Goal: Find specific page/section: Find specific page/section

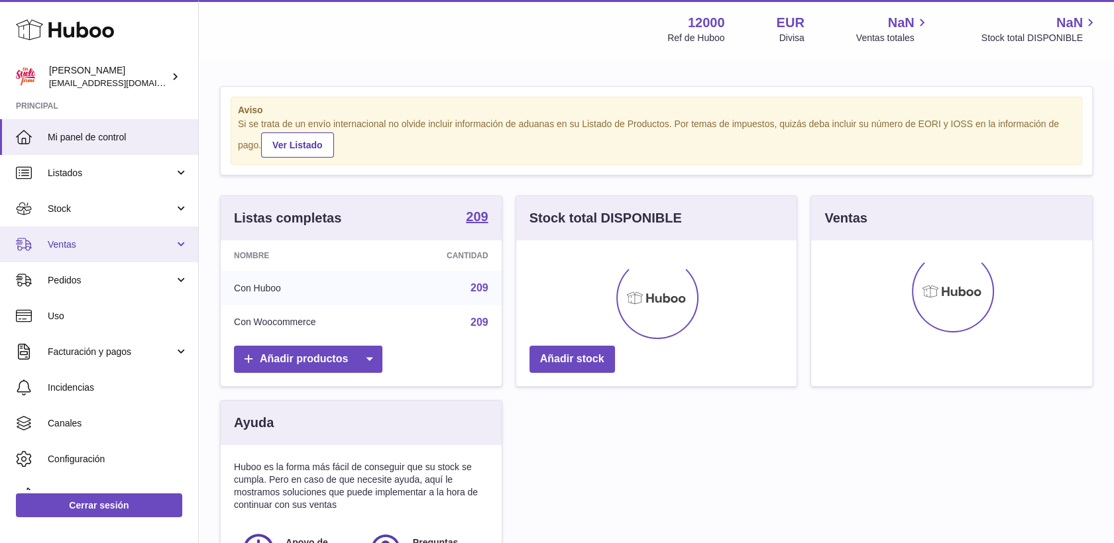
click at [53, 246] on span "Ventas" at bounding box center [111, 245] width 127 height 13
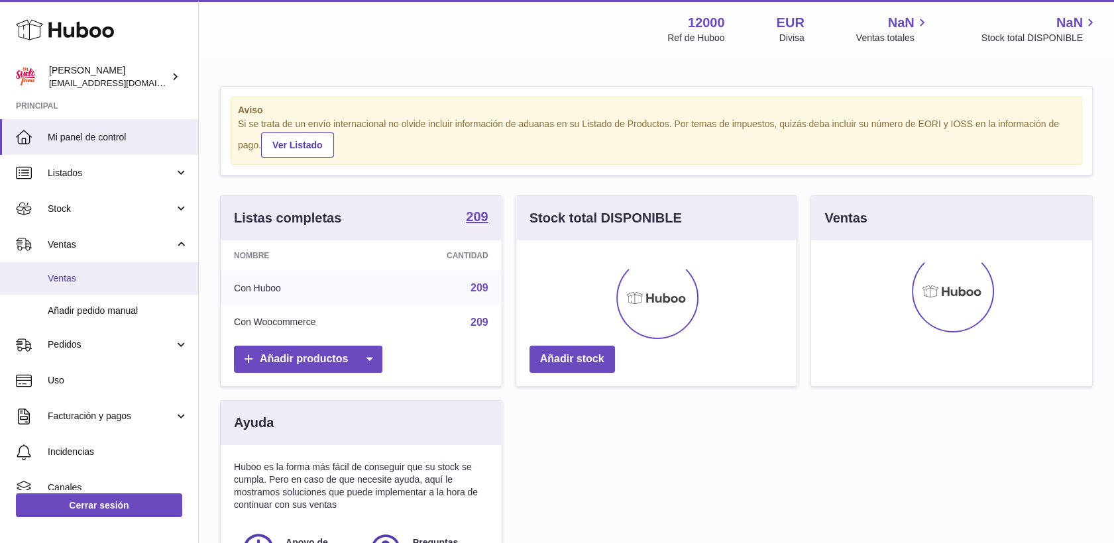
click at [69, 276] on span "Ventas" at bounding box center [118, 278] width 140 height 13
